Goal: Information Seeking & Learning: Learn about a topic

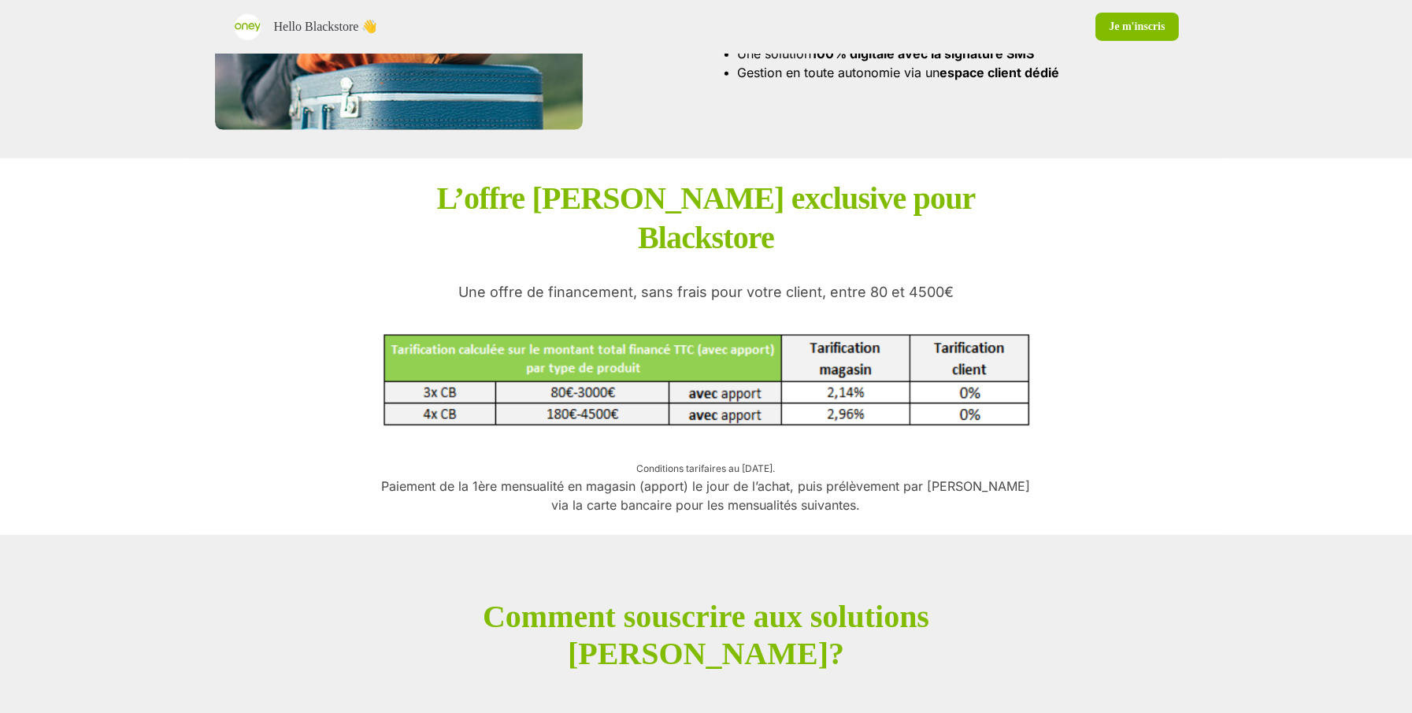
scroll to position [1360, 0]
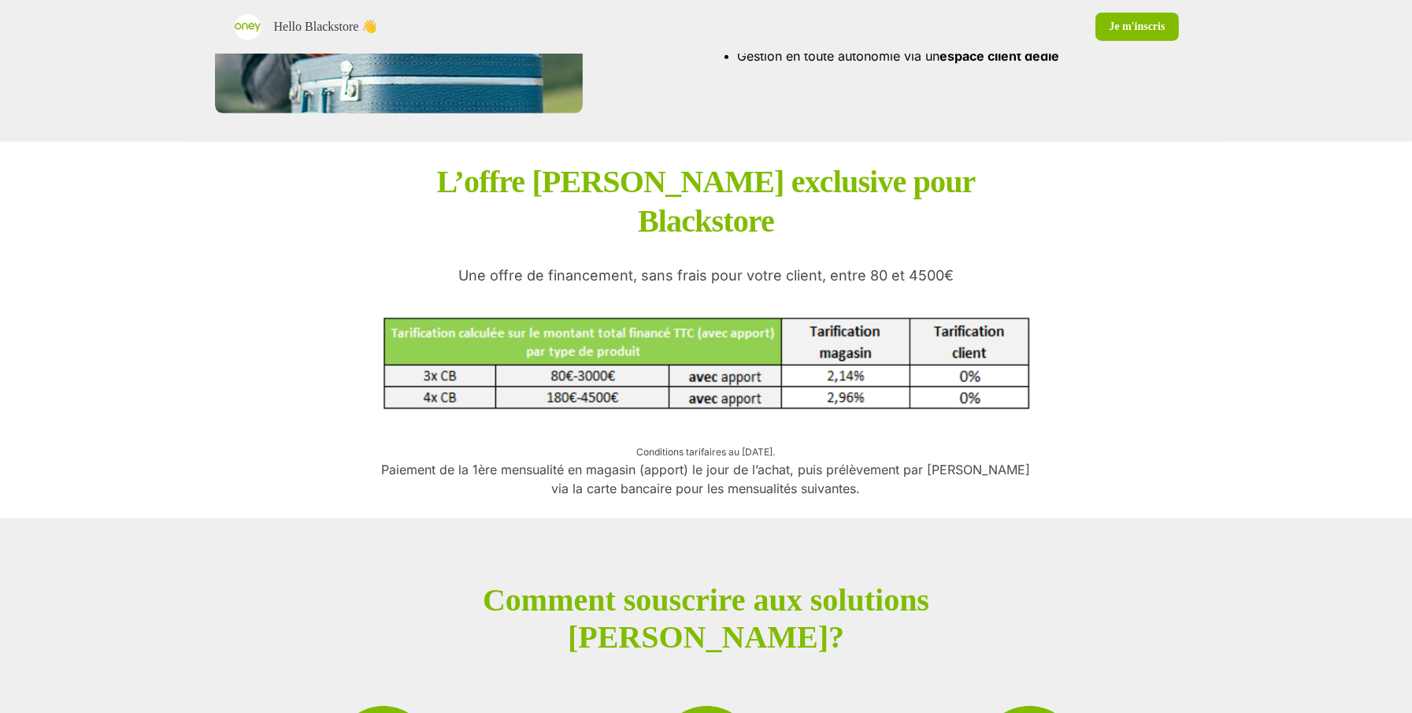
click at [957, 236] on div "L’offre [PERSON_NAME] exclusive pour Blackstore Une offre de financement, sans …" at bounding box center [706, 329] width 661 height 335
click at [930, 266] on p "Une offre de financement, sans frais pour votre client, entre 80 et 4500€" at bounding box center [705, 275] width 495 height 19
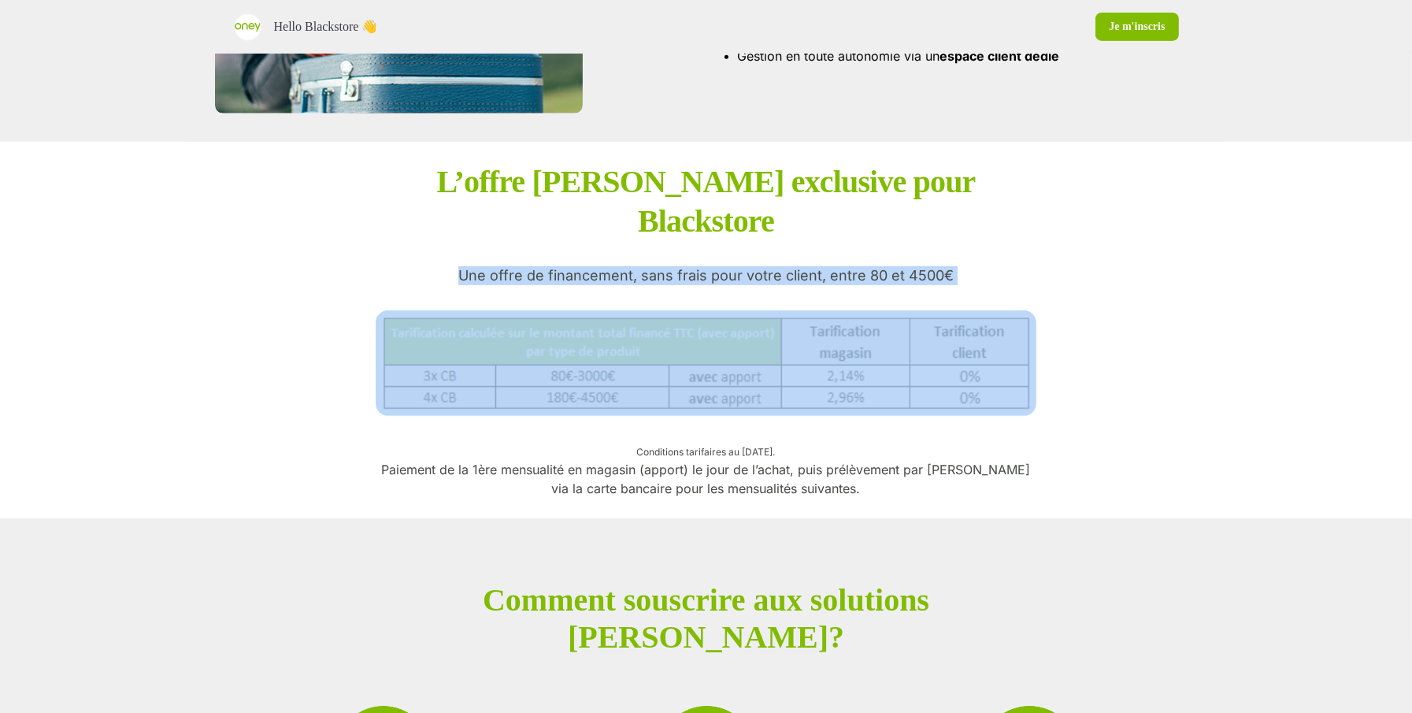
click at [930, 266] on p "Une offre de financement, sans frais pour votre client, entre 80 et 4500€" at bounding box center [705, 275] width 495 height 19
copy p "Une offre de financement, sans frais pour votre client, entre 80 et 4500€"
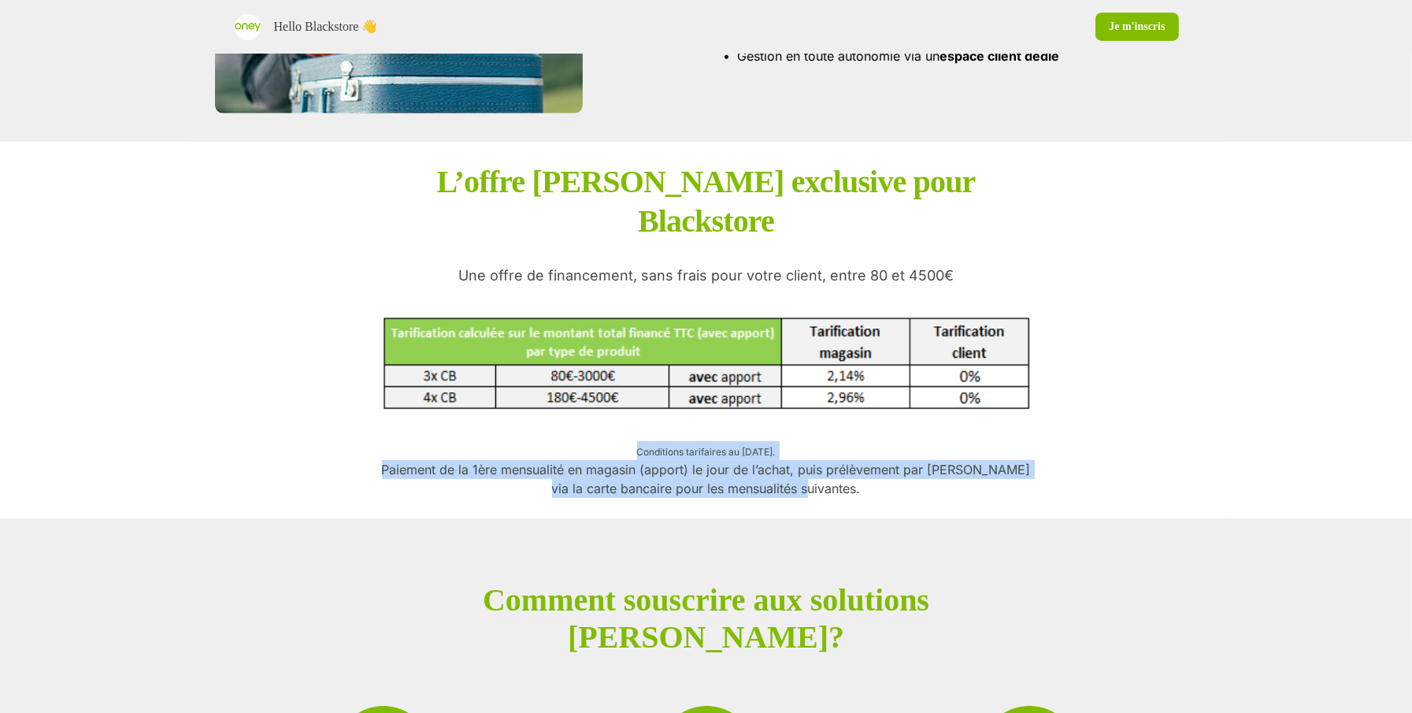
drag, startPoint x: 831, startPoint y: 446, endPoint x: 596, endPoint y: 414, distance: 237.5
click at [596, 441] on p "Conditions tarifaires au [DATE]. Paiement de la 1ère mensualité en magasin (app…" at bounding box center [706, 469] width 661 height 57
copy p "Conditions tarifaires au [DATE]. Paiement de la 1ère mensualité en magasin (app…"
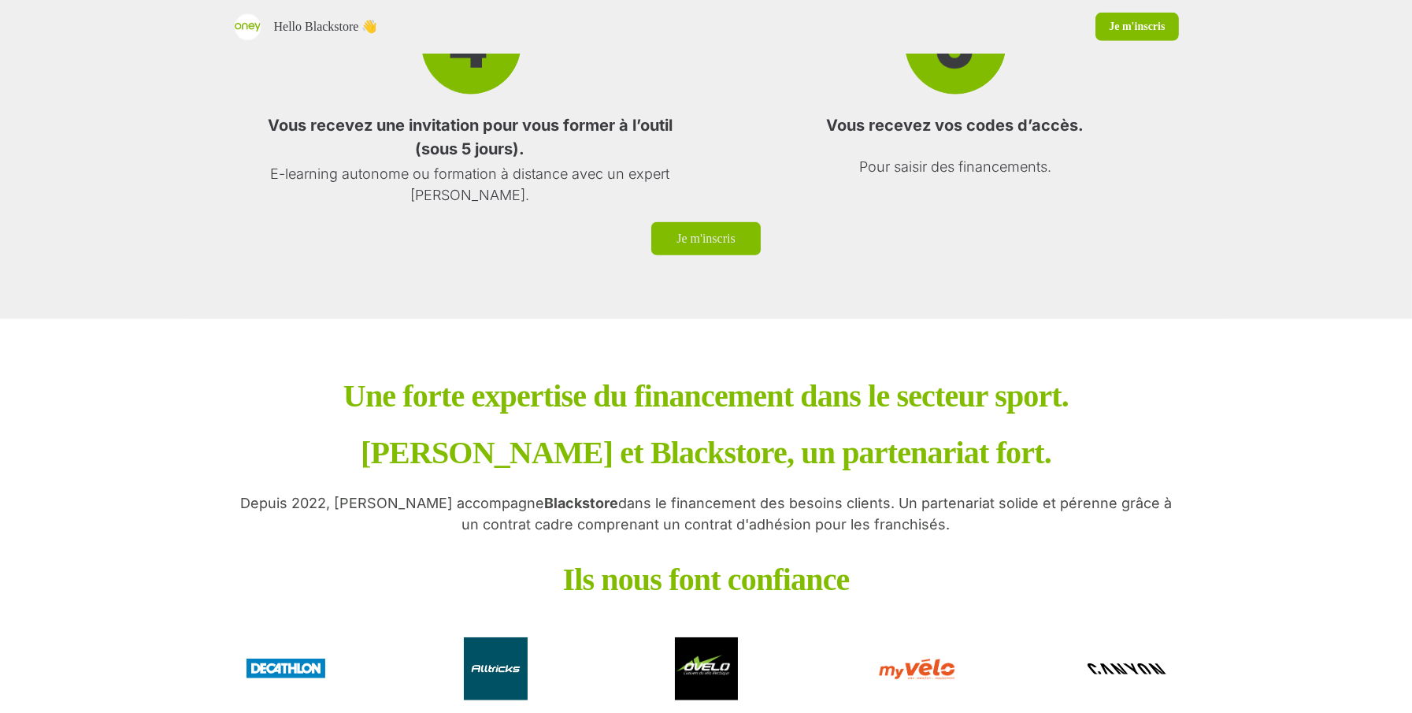
scroll to position [2500, 0]
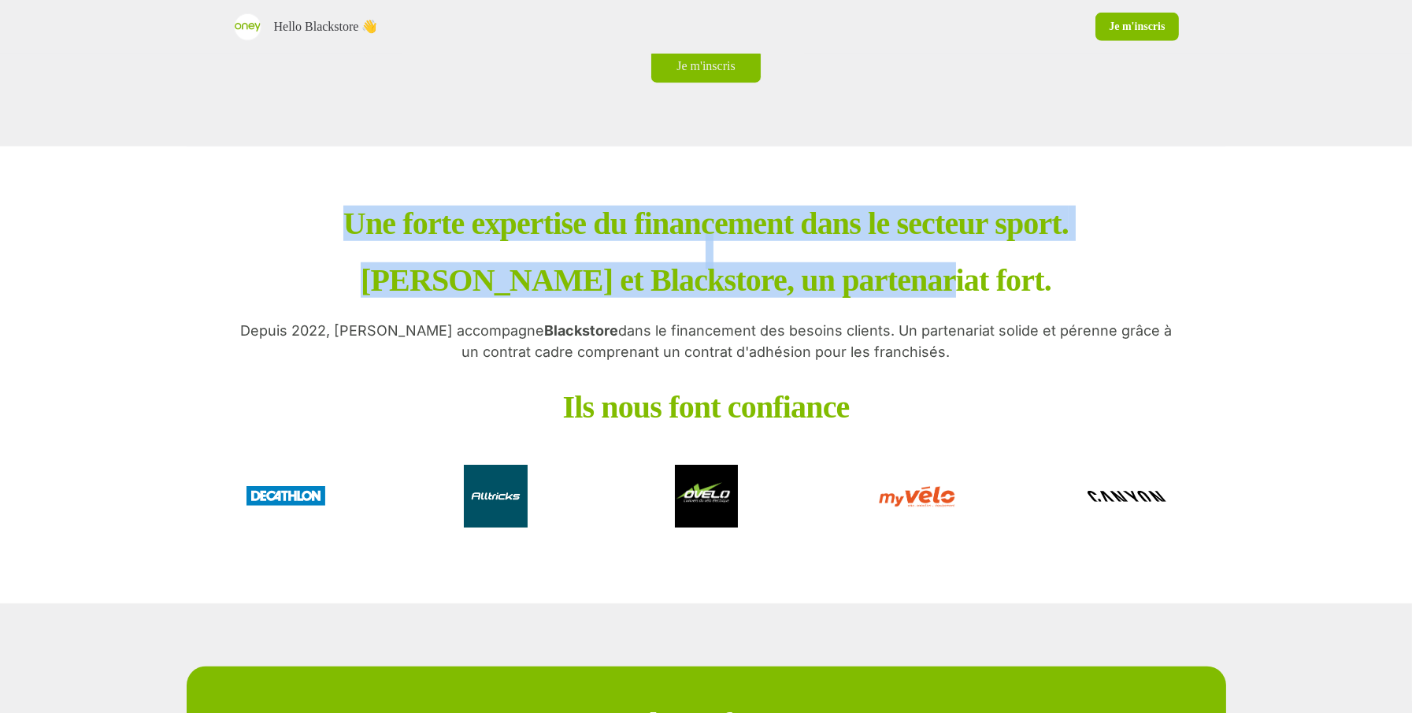
drag, startPoint x: 266, startPoint y: 179, endPoint x: 1012, endPoint y: 249, distance: 748.9
click at [1012, 250] on div "Une forte expertise du financement dans le secteur sport. [PERSON_NAME] et Blac…" at bounding box center [706, 374] width 1039 height 457
copy p "Une forte expertise du financement dans le secteur sport. [PERSON_NAME] et Blac…"
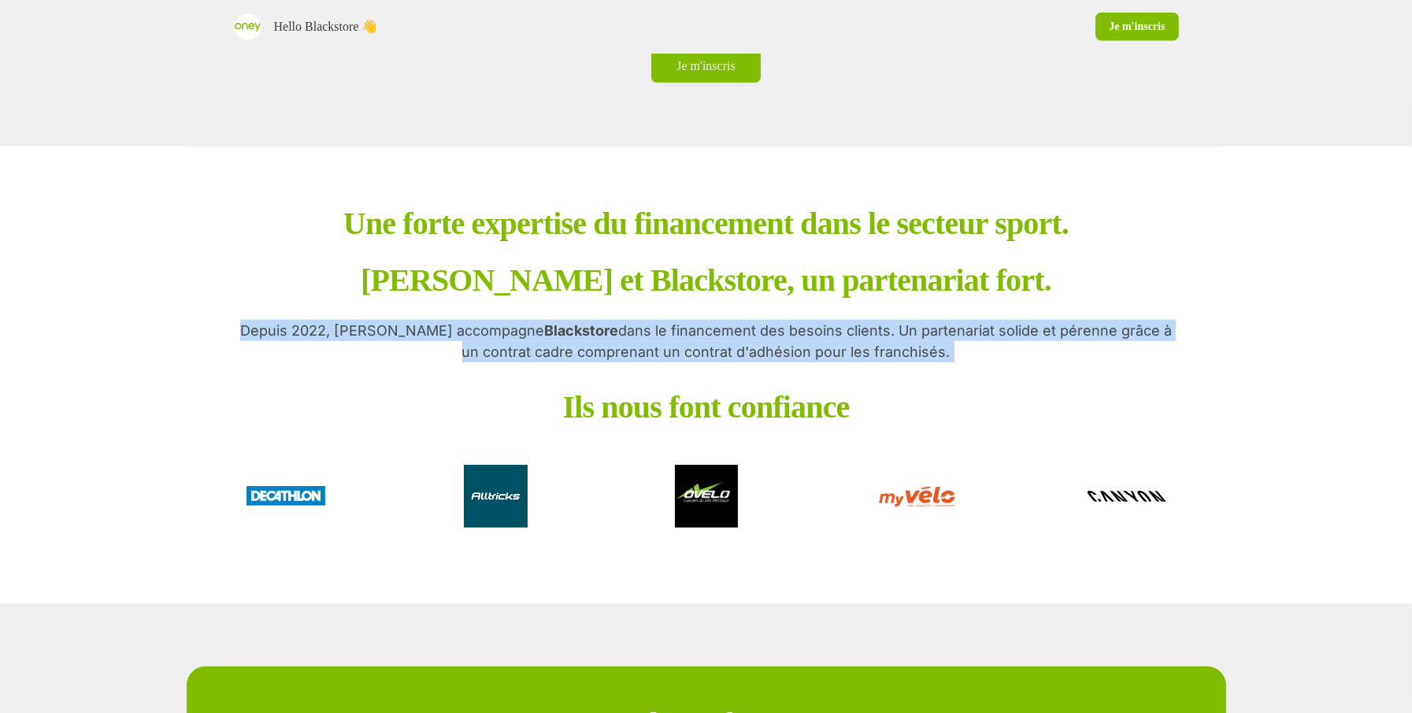
click at [680, 320] on p "Depuis 2022, [PERSON_NAME] accompagne [PERSON_NAME] dans le financement des bes…" at bounding box center [706, 341] width 945 height 43
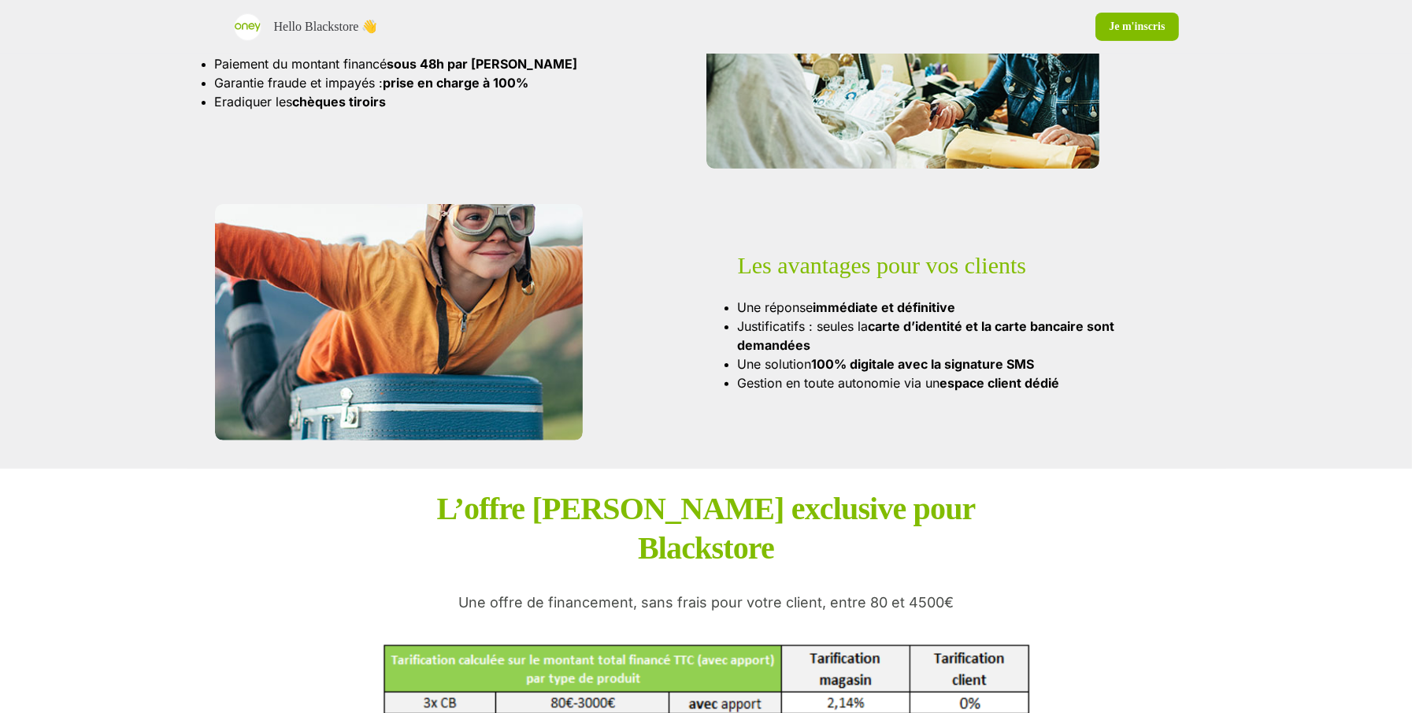
scroll to position [648, 0]
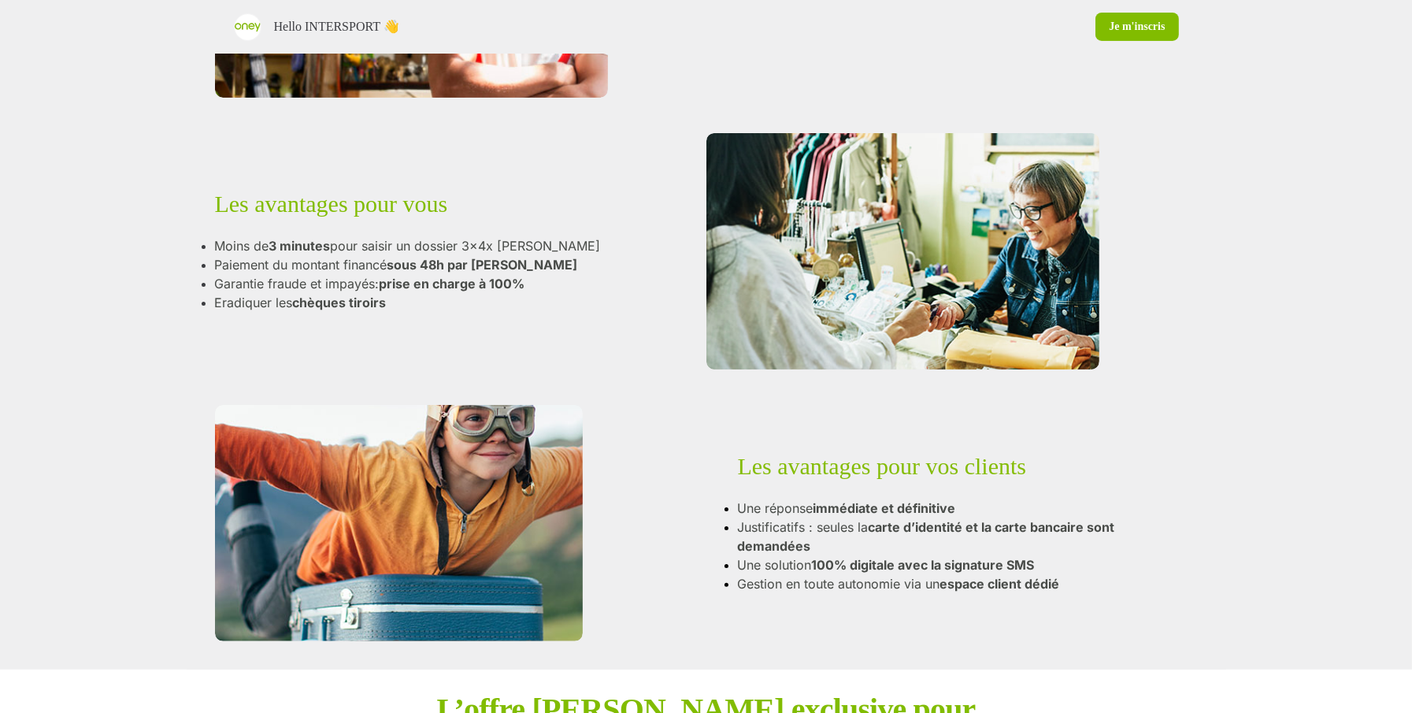
scroll to position [1257, 0]
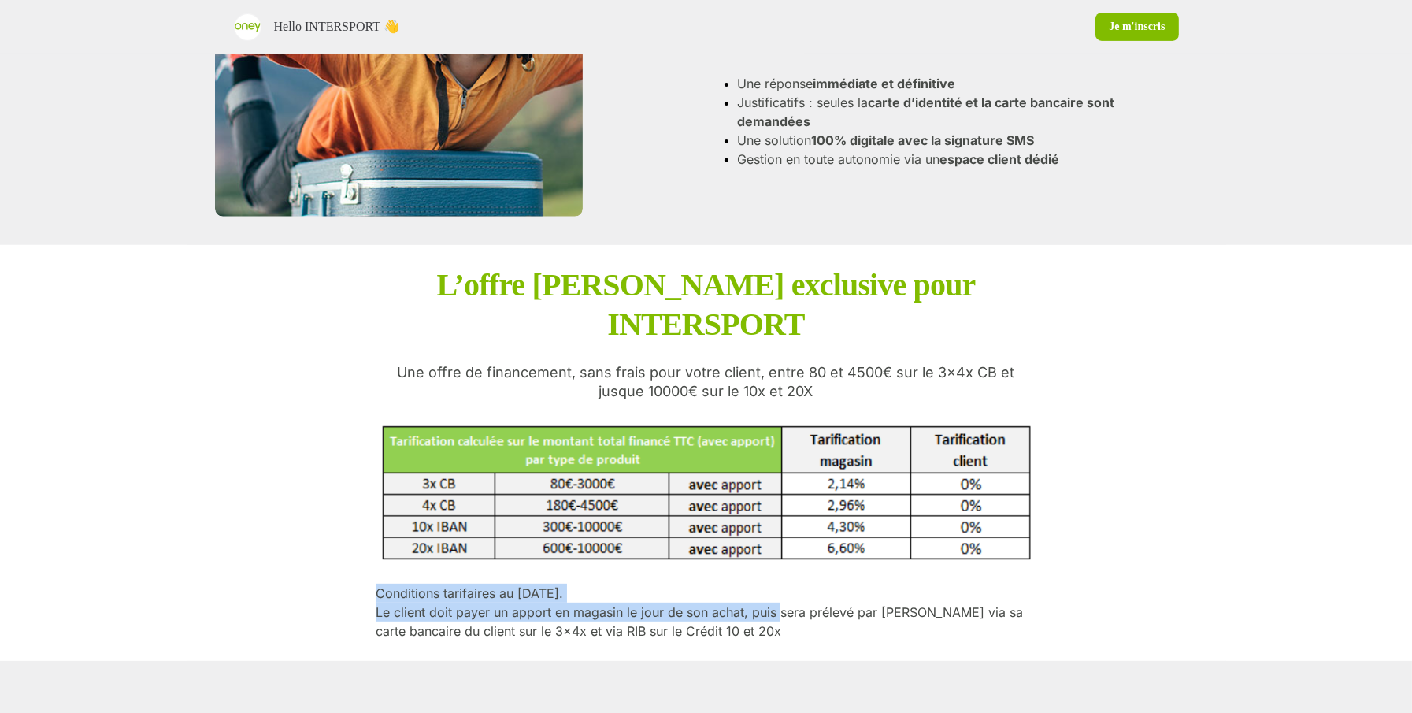
drag, startPoint x: 779, startPoint y: 583, endPoint x: 358, endPoint y: 542, distance: 422.5
click at [357, 542] on div "L’offre [PERSON_NAME] exclusive pour INTERSPORT       Une offre de financement,…" at bounding box center [706, 453] width 1039 height 417
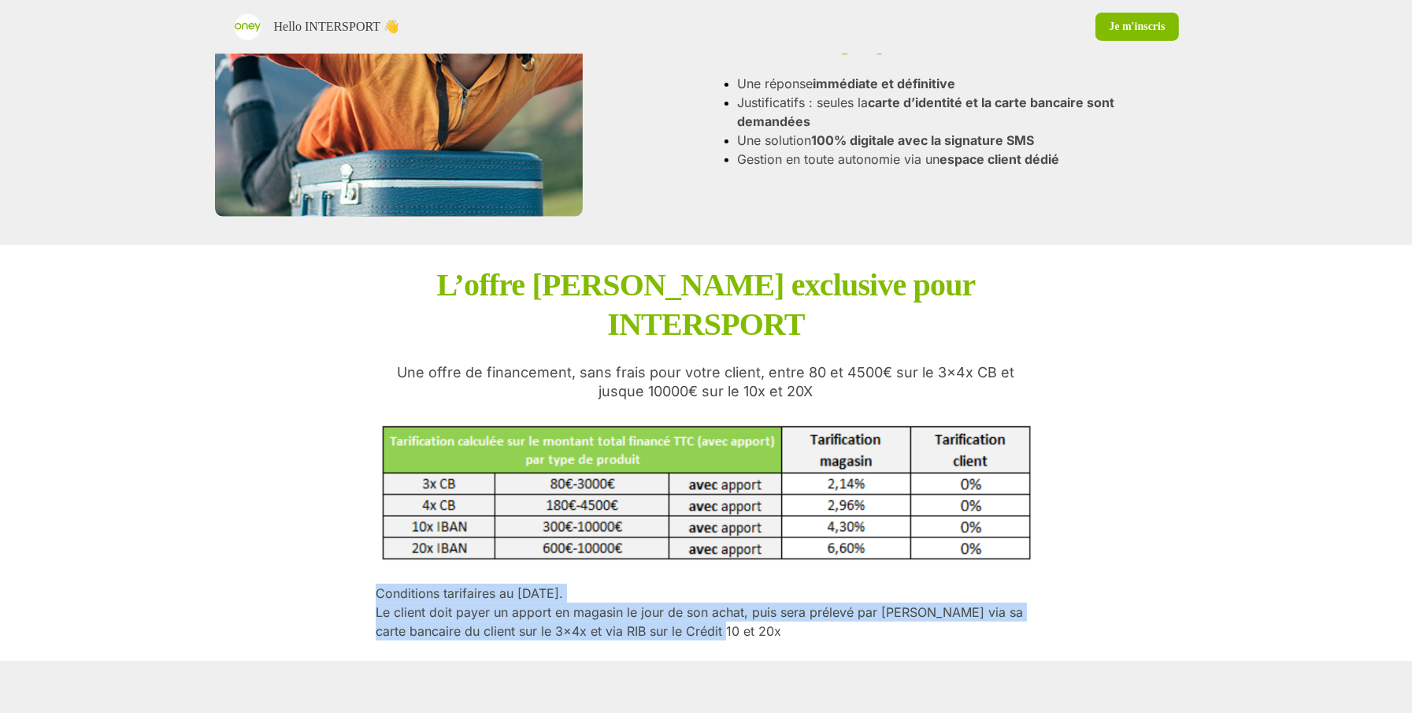
drag, startPoint x: 747, startPoint y: 594, endPoint x: 350, endPoint y: 555, distance: 399.5
click at [350, 555] on div "L’offre Oney exclusive pour INTERSPORT       Une offre de financement, sans fra…" at bounding box center [706, 453] width 1039 height 417
copy p "Conditions tarifaires au 28/04/2025. Le client doit payer un apport en magasin …"
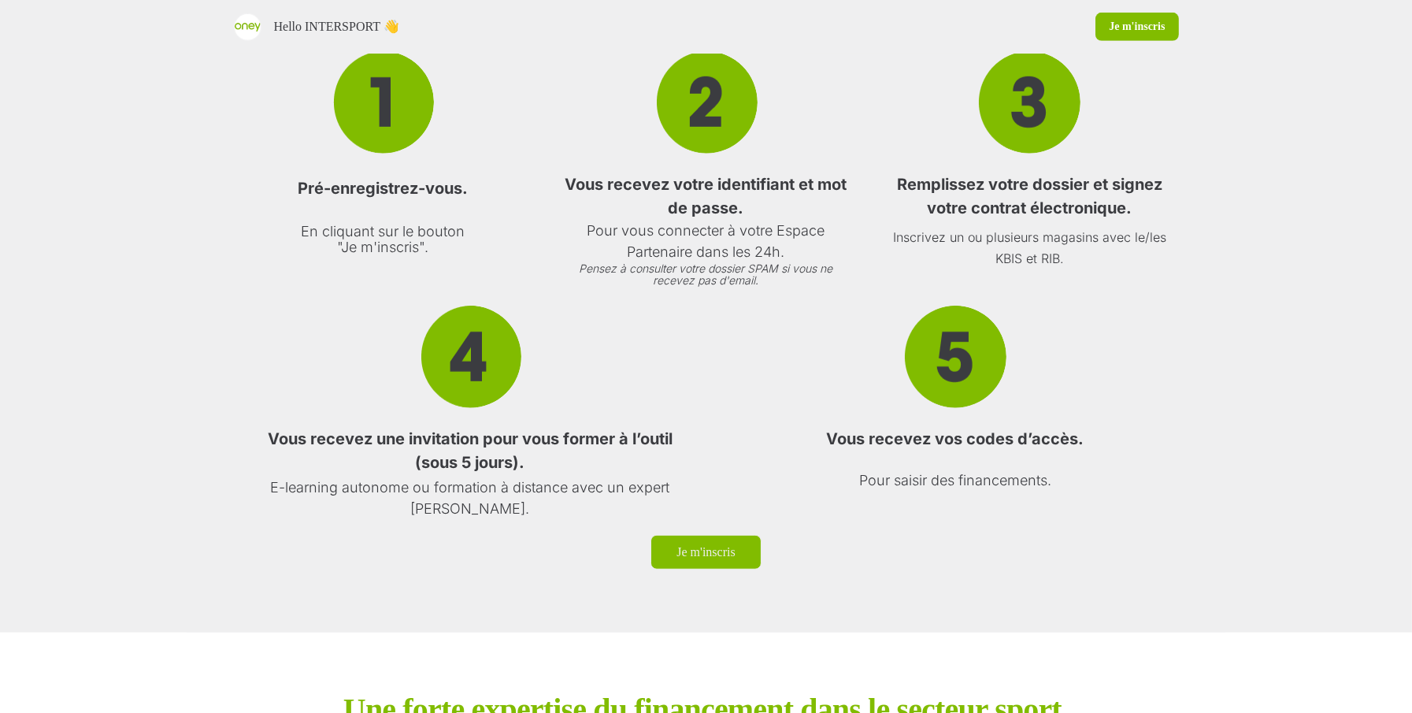
scroll to position [2552, 0]
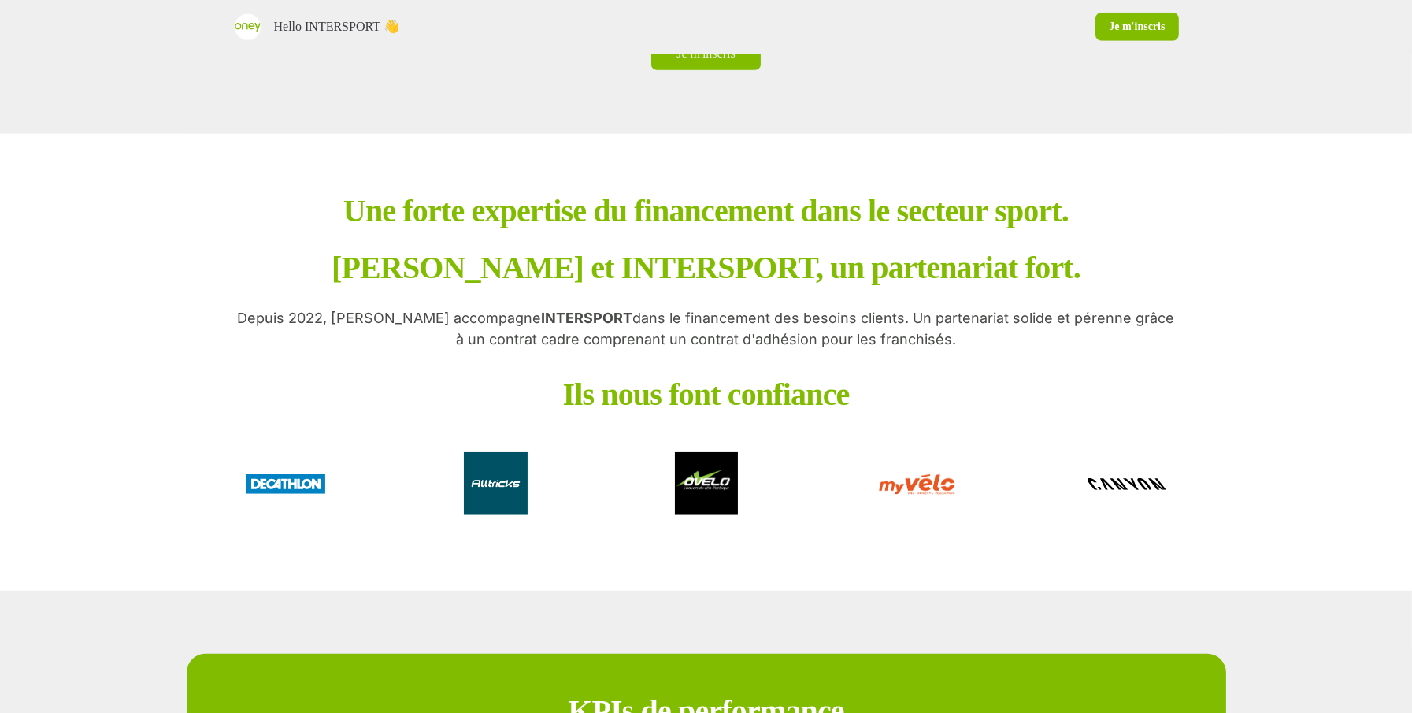
click at [331, 197] on p "Une forte expertise du financement dans le secteur sport. Oney et INTERSPORT, u…" at bounding box center [705, 239] width 749 height 85
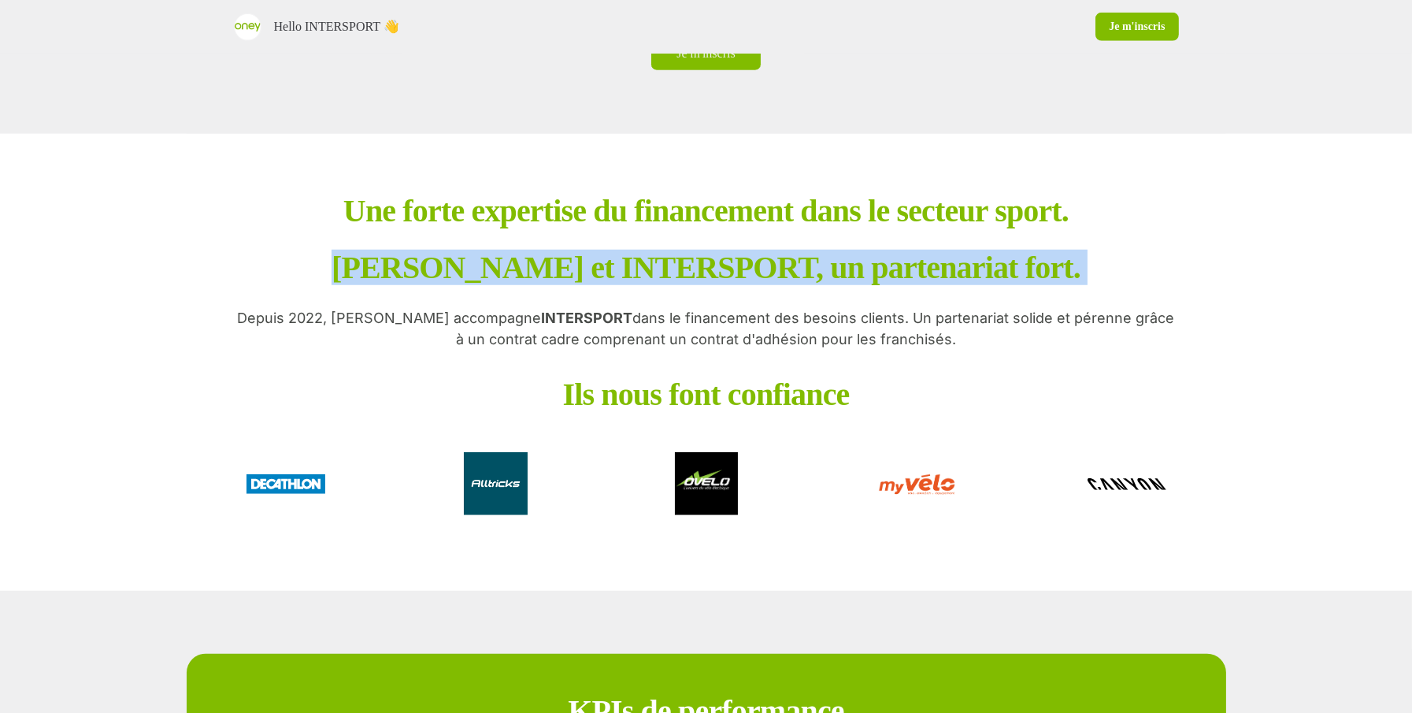
click at [713, 226] on p "Une forte expertise du financement dans le secteur sport. Oney et INTERSPORT, u…" at bounding box center [705, 239] width 749 height 85
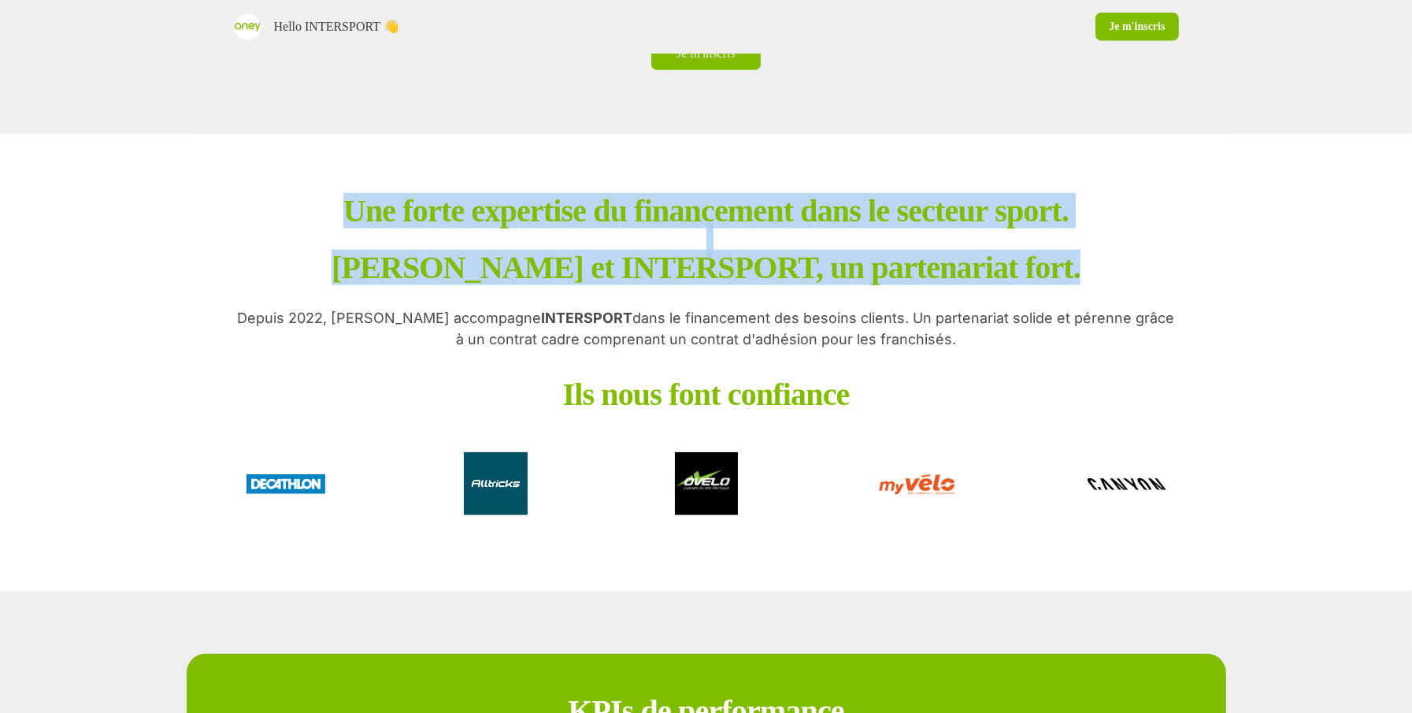
click at [572, 307] on p "Depuis 2022, Oney accompagne INTERSPORT dans le financement des besoins clients…" at bounding box center [706, 328] width 945 height 43
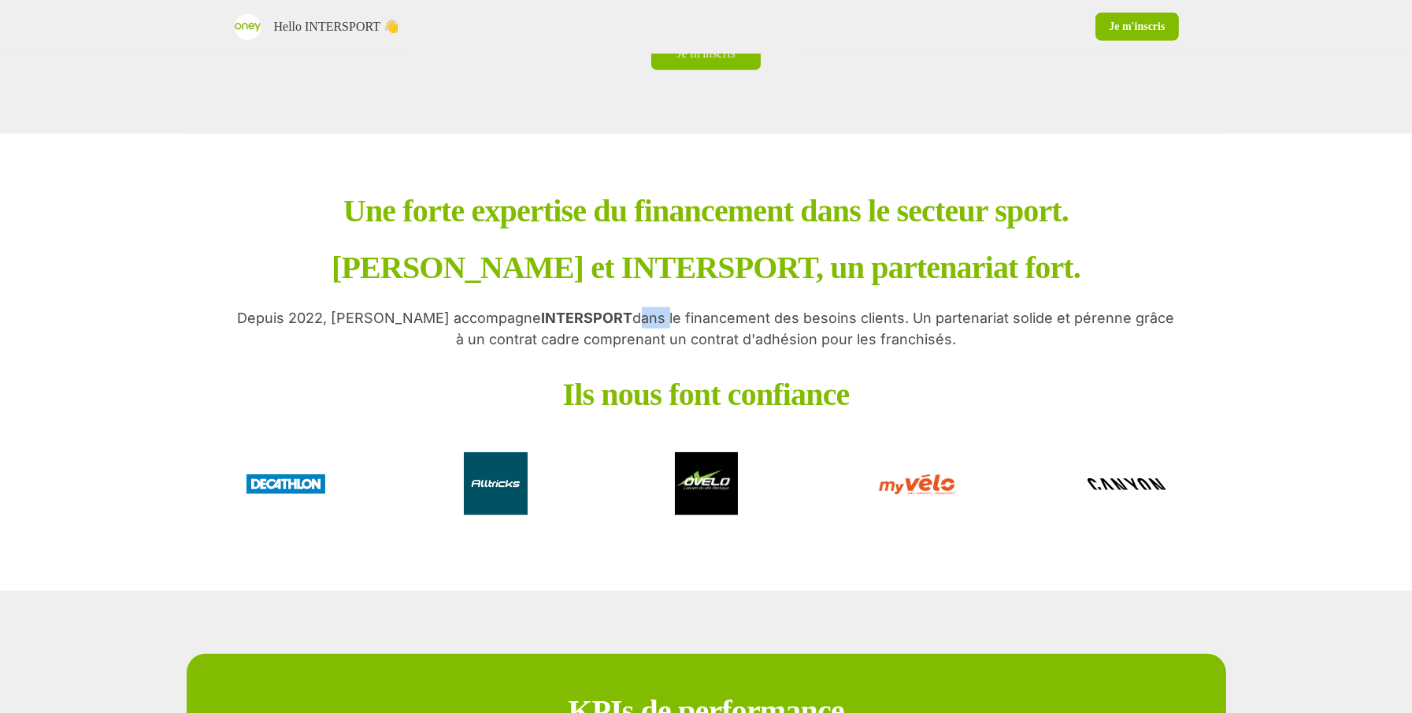
click at [572, 307] on p "Depuis 2022, Oney accompagne INTERSPORT dans le financement des besoins clients…" at bounding box center [706, 328] width 945 height 43
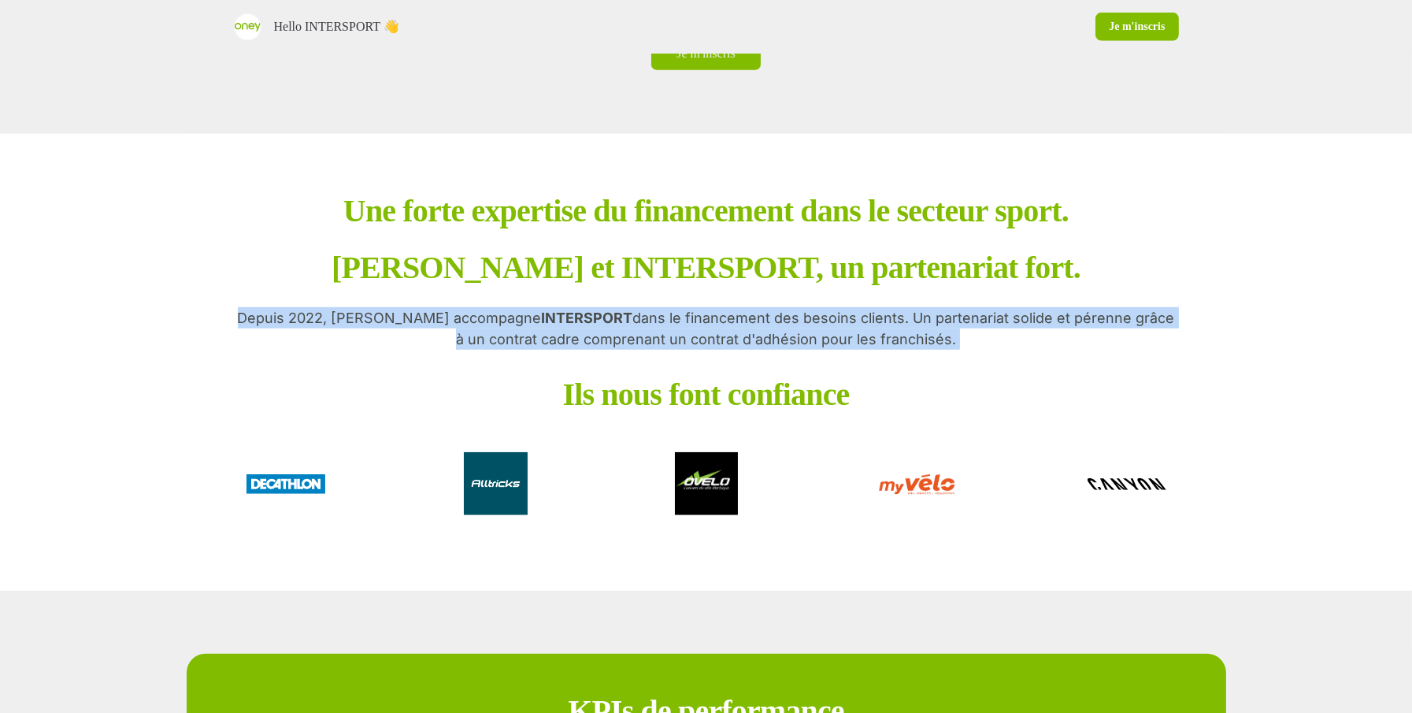
click at [572, 307] on p "Depuis 2022, Oney accompagne INTERSPORT dans le financement des besoins clients…" at bounding box center [706, 328] width 945 height 43
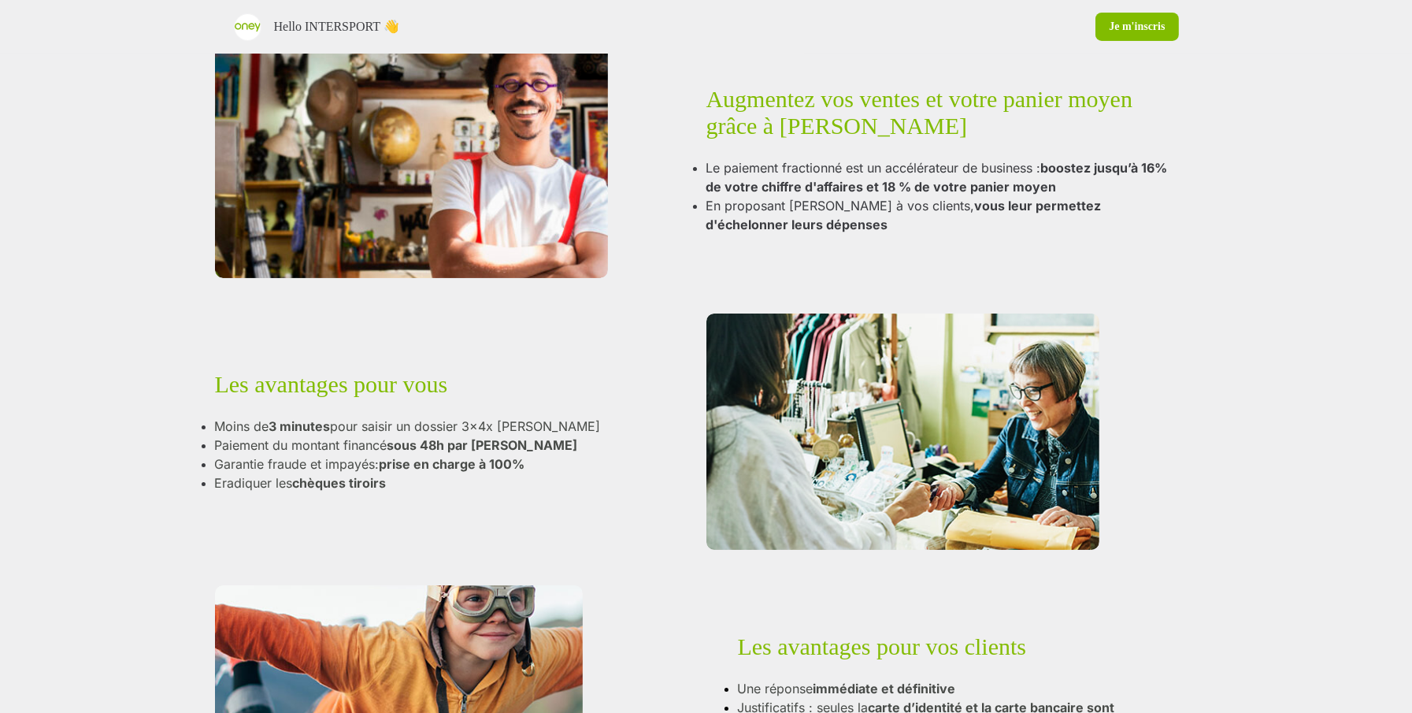
scroll to position [0, 0]
